Goal: Information Seeking & Learning: Learn about a topic

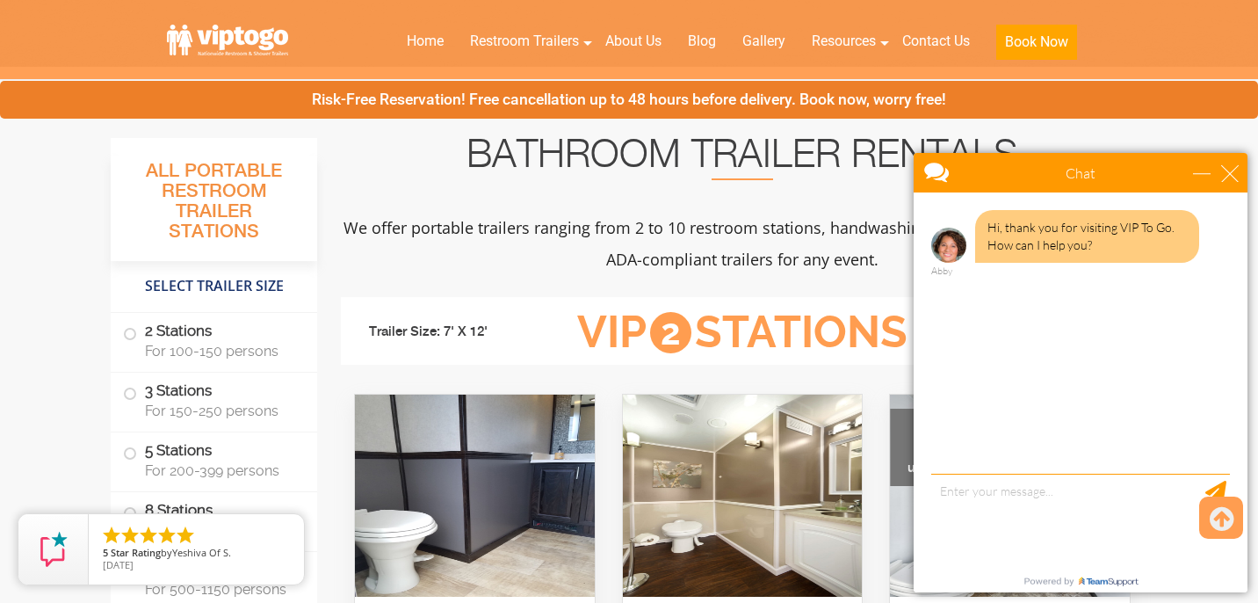
scroll to position [615, 0]
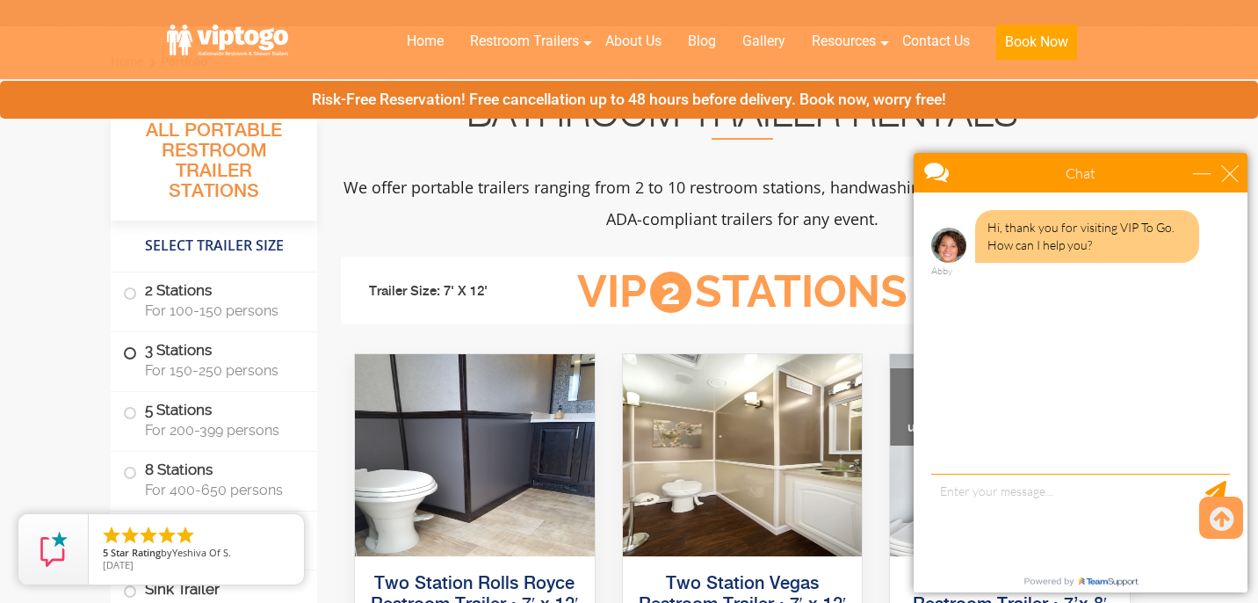
click at [129, 352] on span at bounding box center [129, 353] width 7 height 7
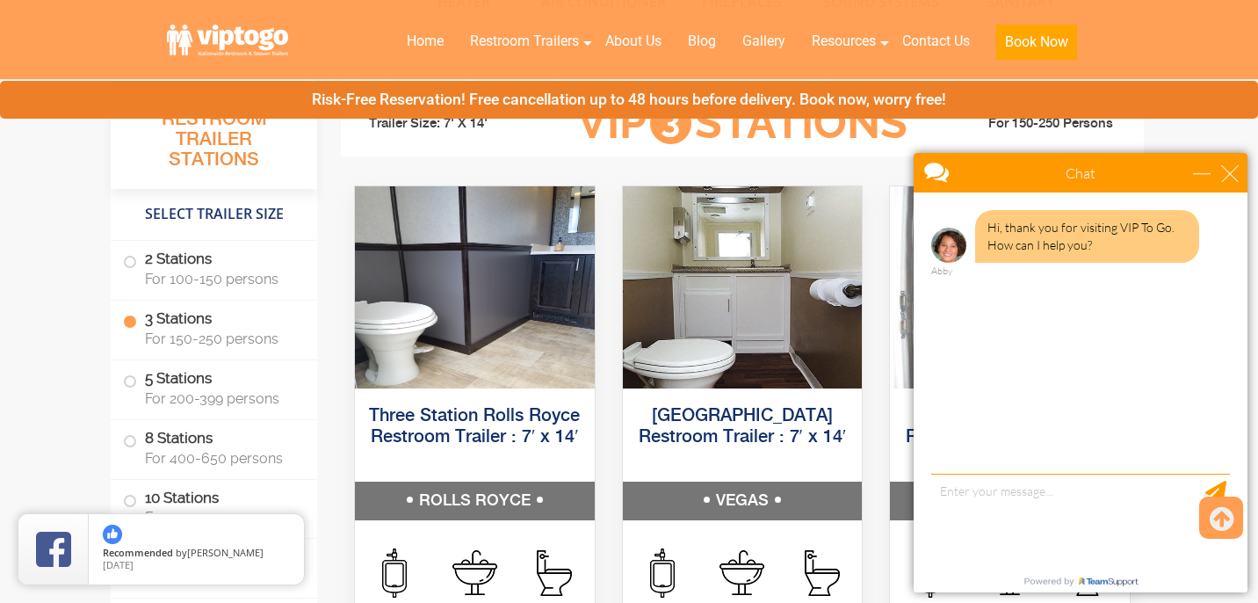
scroll to position [1960, 0]
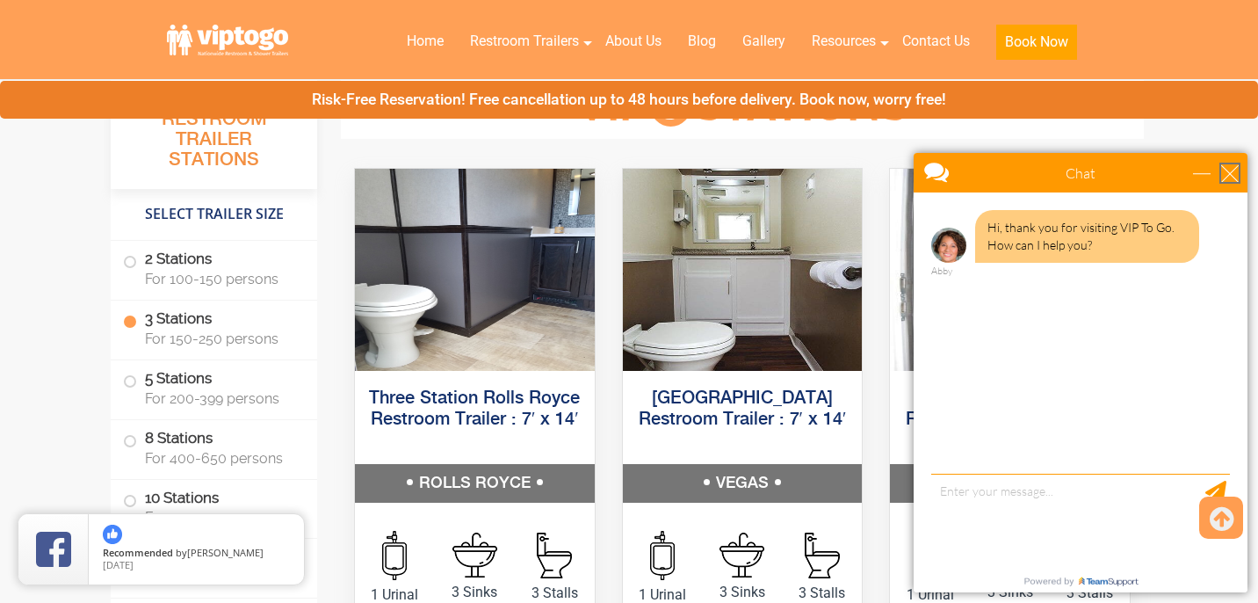
click at [1224, 168] on div "close" at bounding box center [1230, 173] width 18 height 18
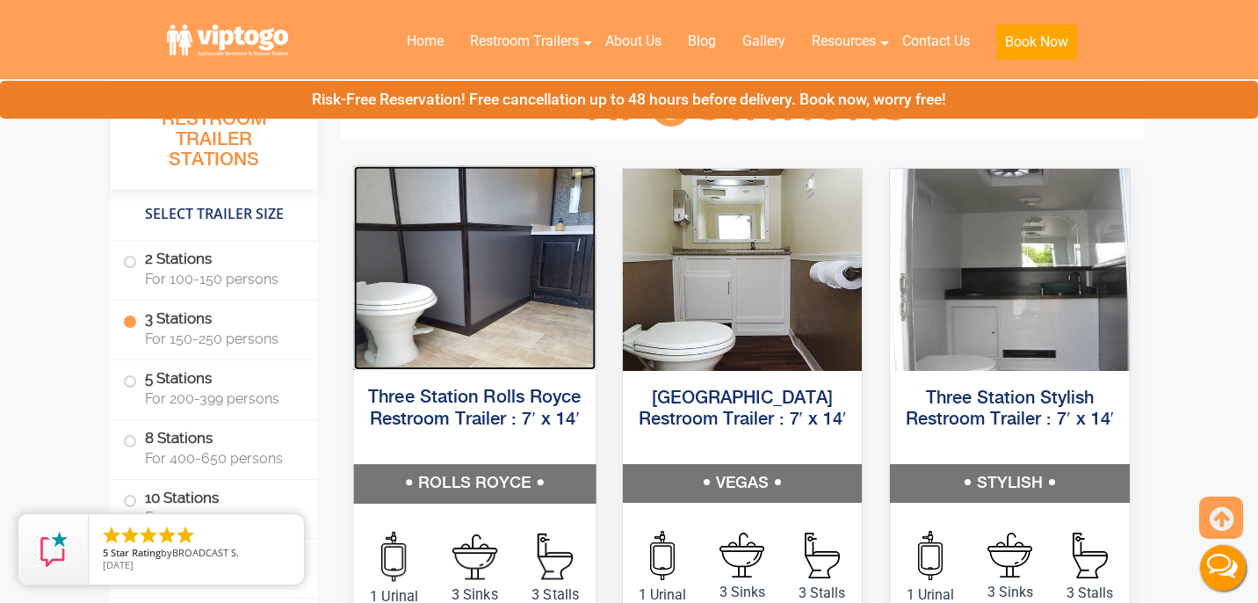
click at [524, 269] on img at bounding box center [475, 267] width 242 height 204
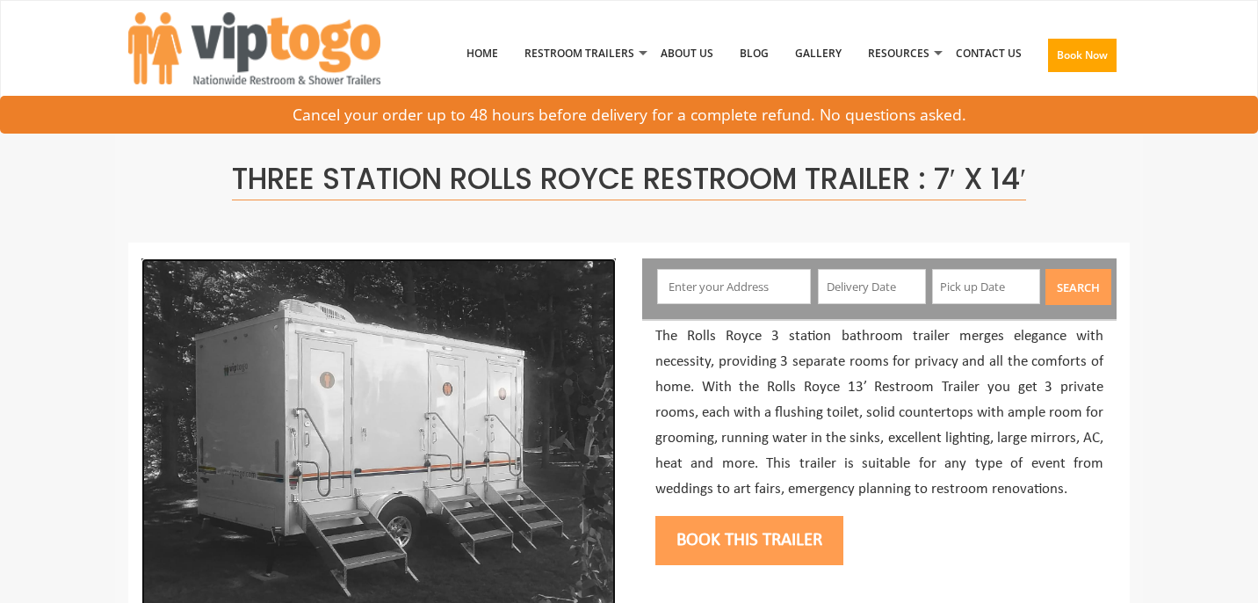
click at [528, 392] on img at bounding box center [378, 433] width 474 height 351
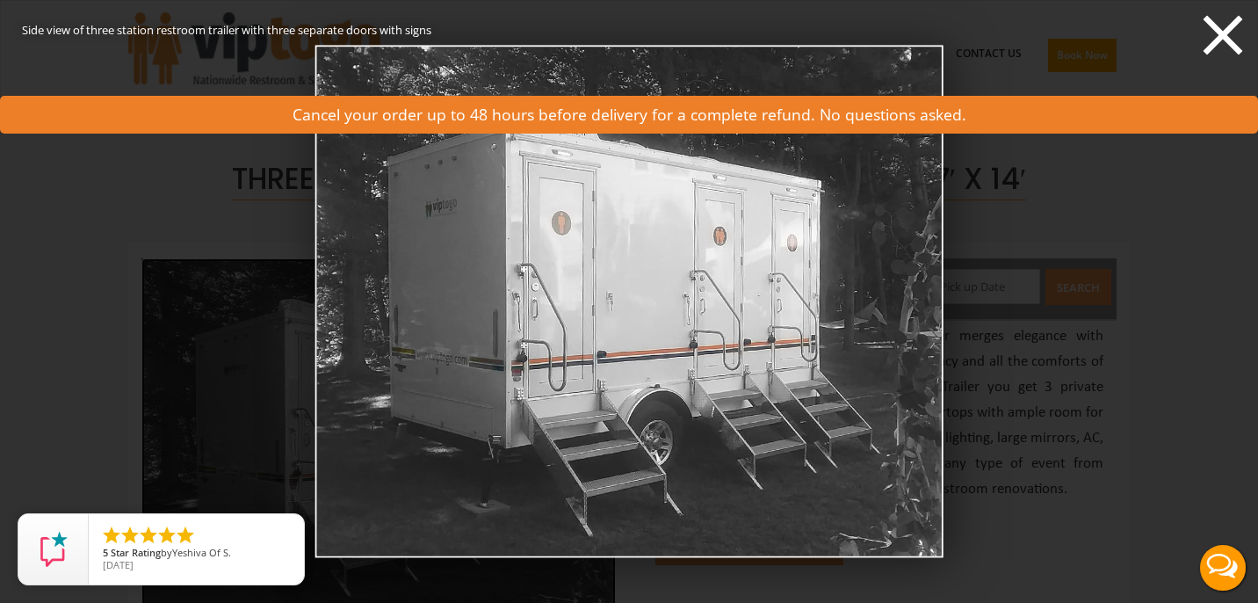
click at [1225, 24] on icon at bounding box center [1222, 35] width 53 height 53
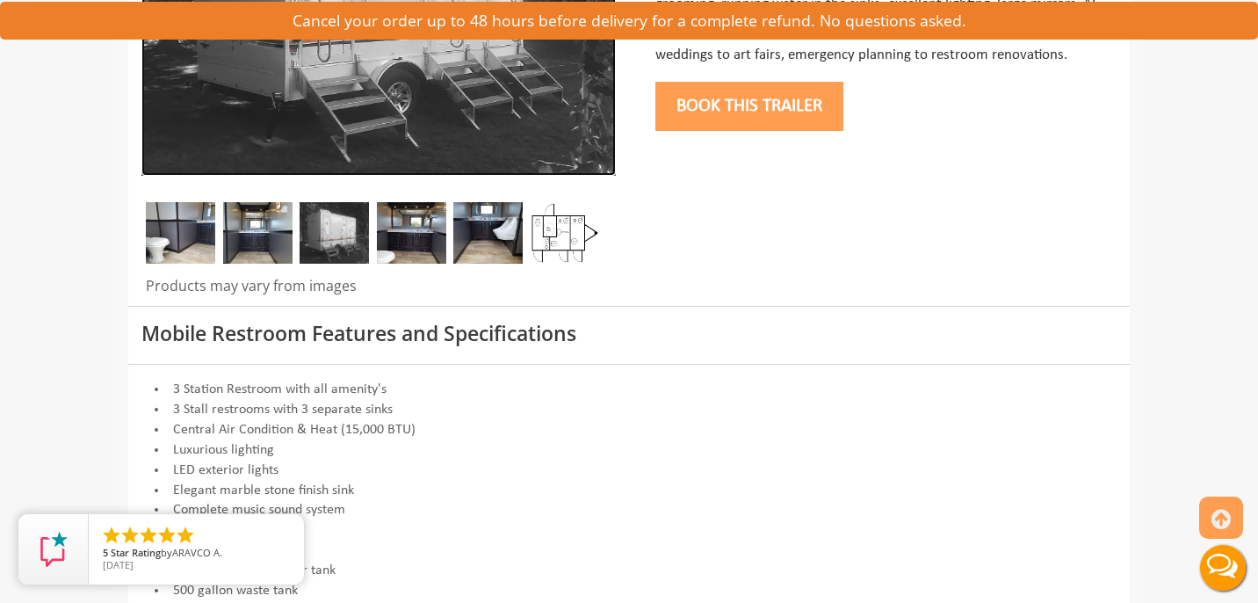
scroll to position [176, 0]
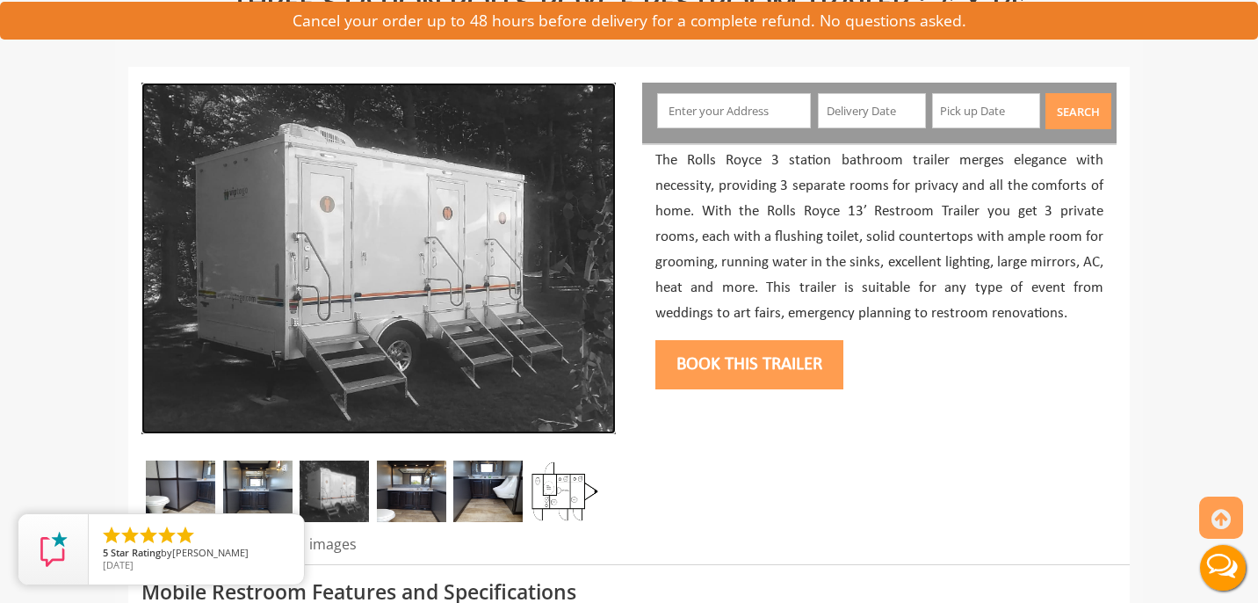
click at [327, 203] on img at bounding box center [378, 258] width 474 height 351
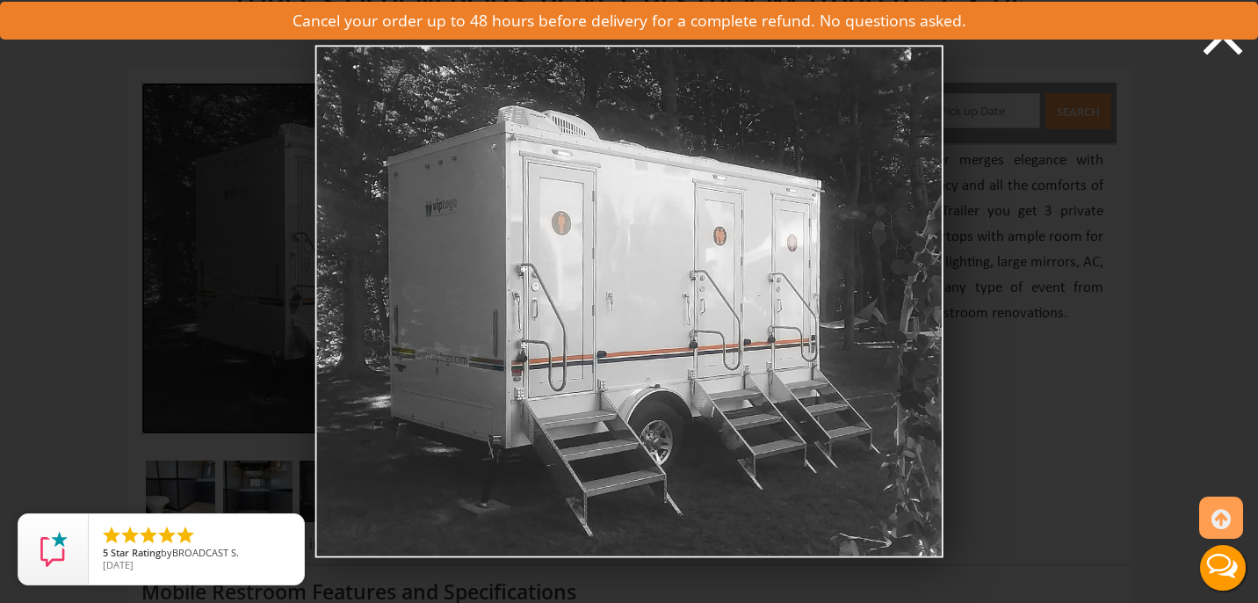
click at [1209, 40] on icon at bounding box center [1222, 35] width 53 height 53
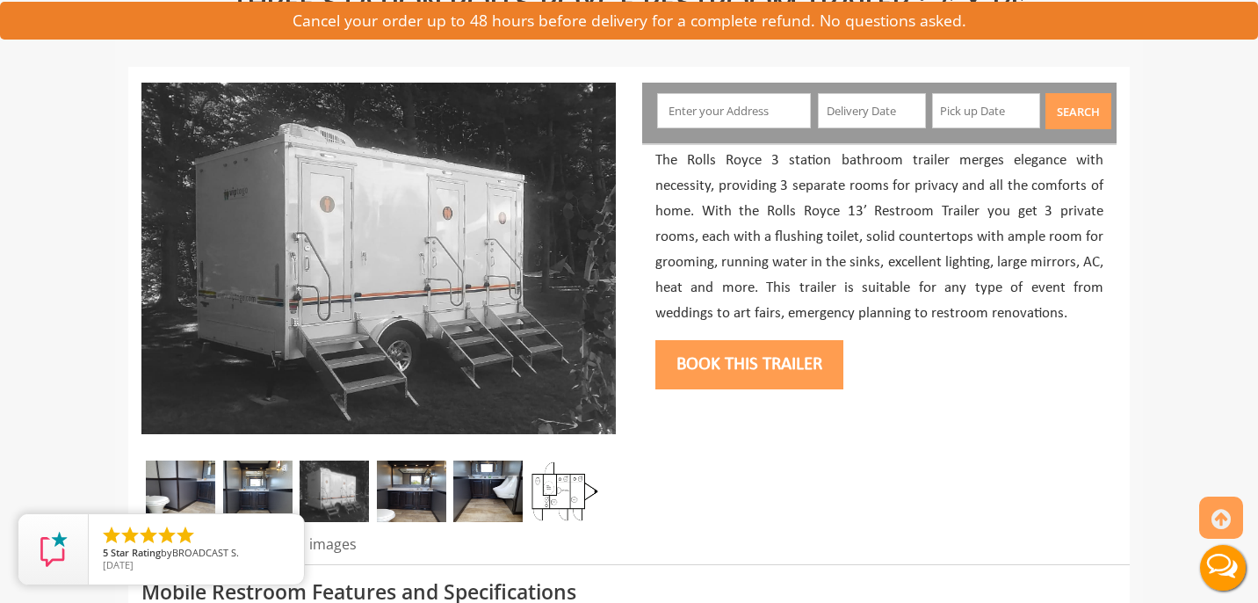
click at [262, 480] on img at bounding box center [257, 490] width 69 height 61
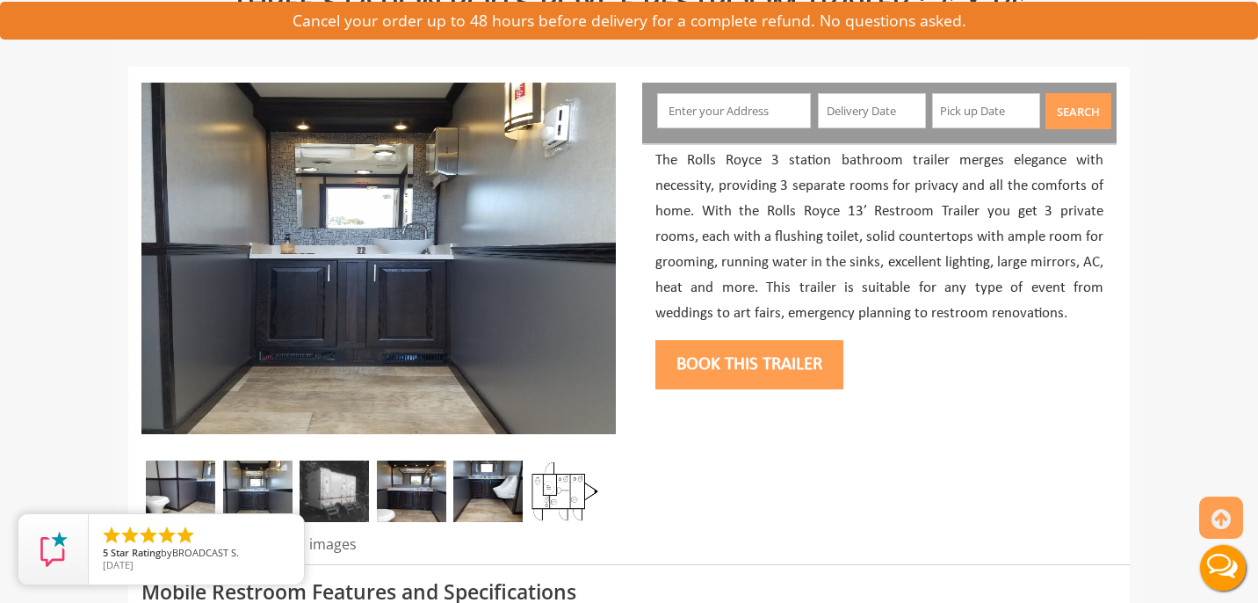
click at [321, 480] on img at bounding box center [334, 490] width 69 height 61
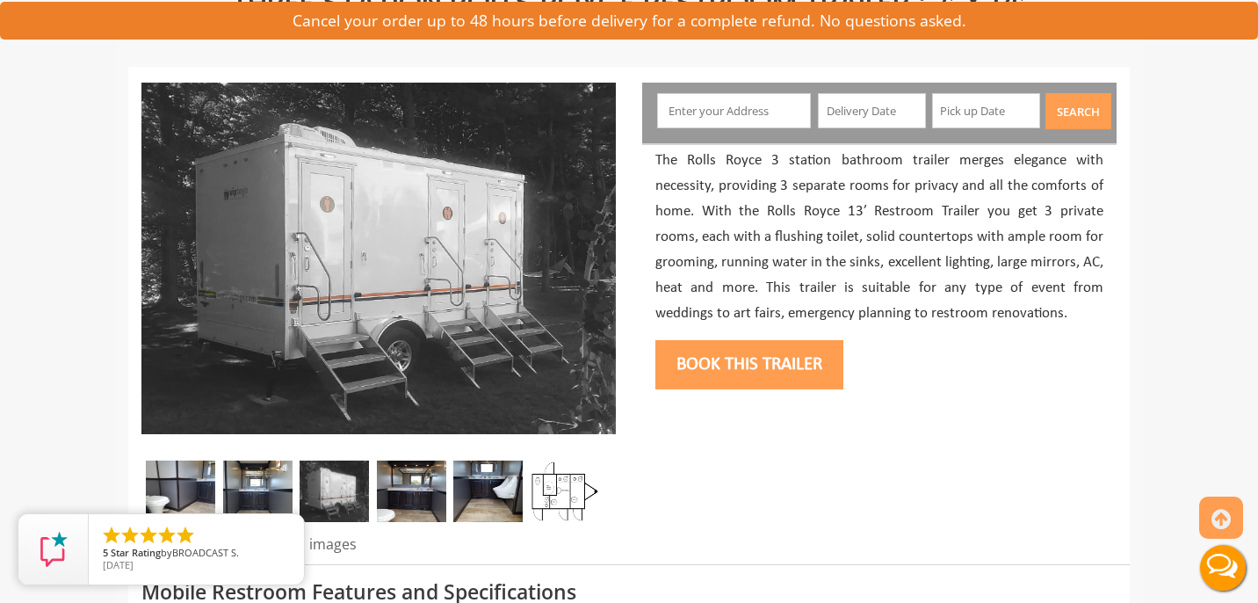
click at [386, 490] on img at bounding box center [411, 490] width 69 height 61
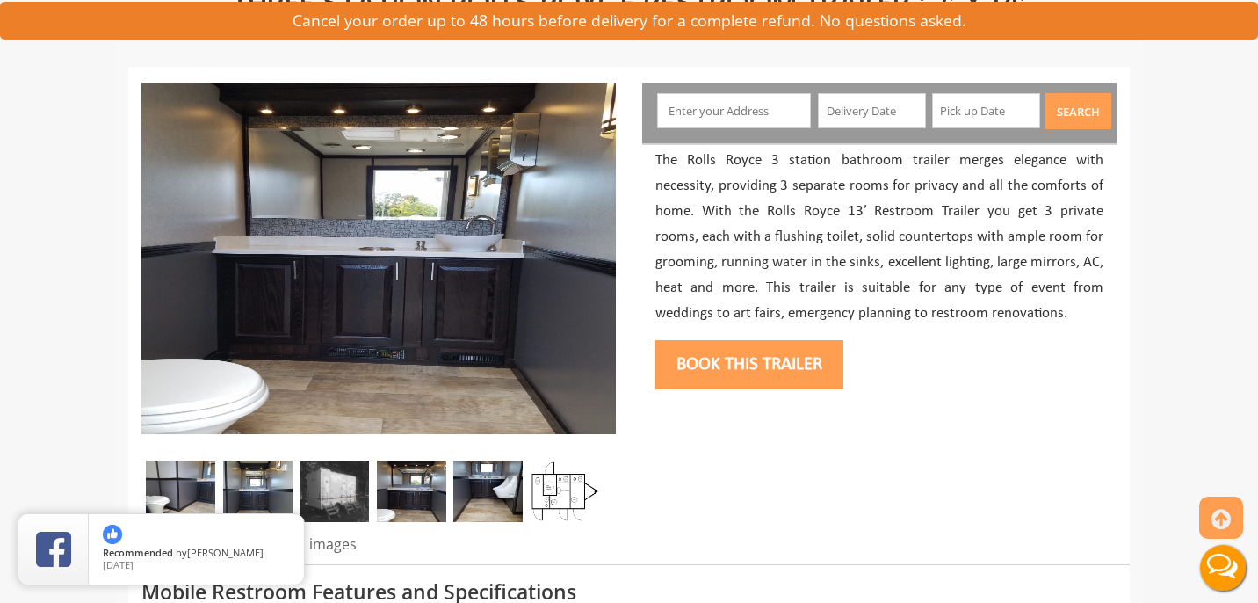
click at [473, 494] on img at bounding box center [487, 490] width 69 height 61
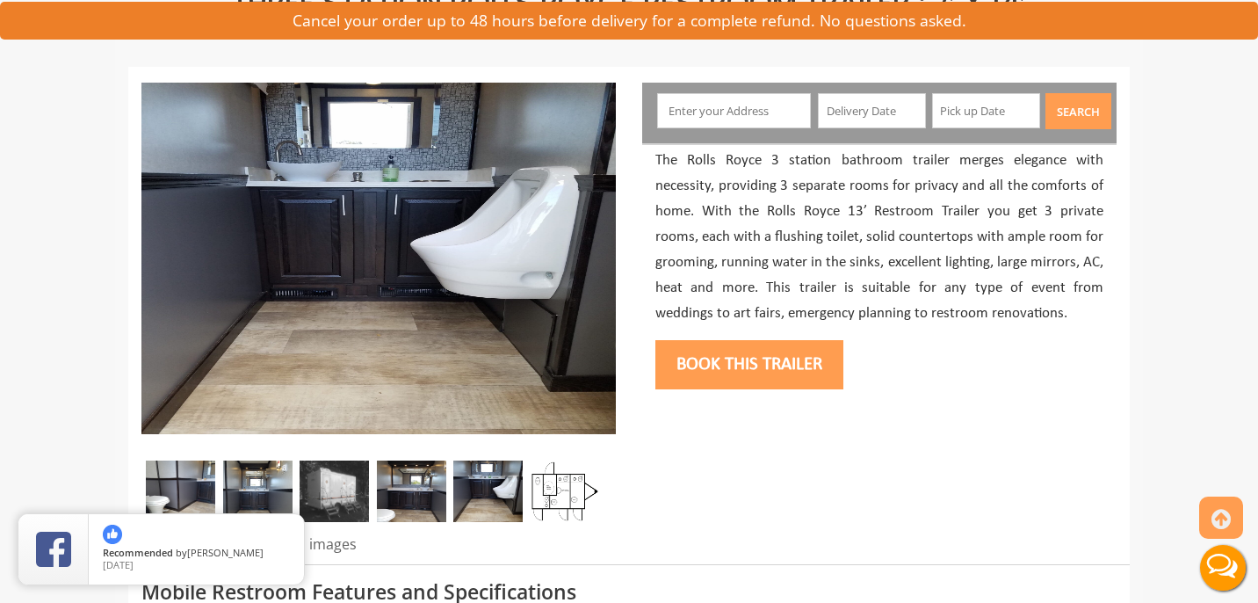
click at [560, 495] on img at bounding box center [564, 490] width 69 height 61
